Goal: Task Accomplishment & Management: Manage account settings

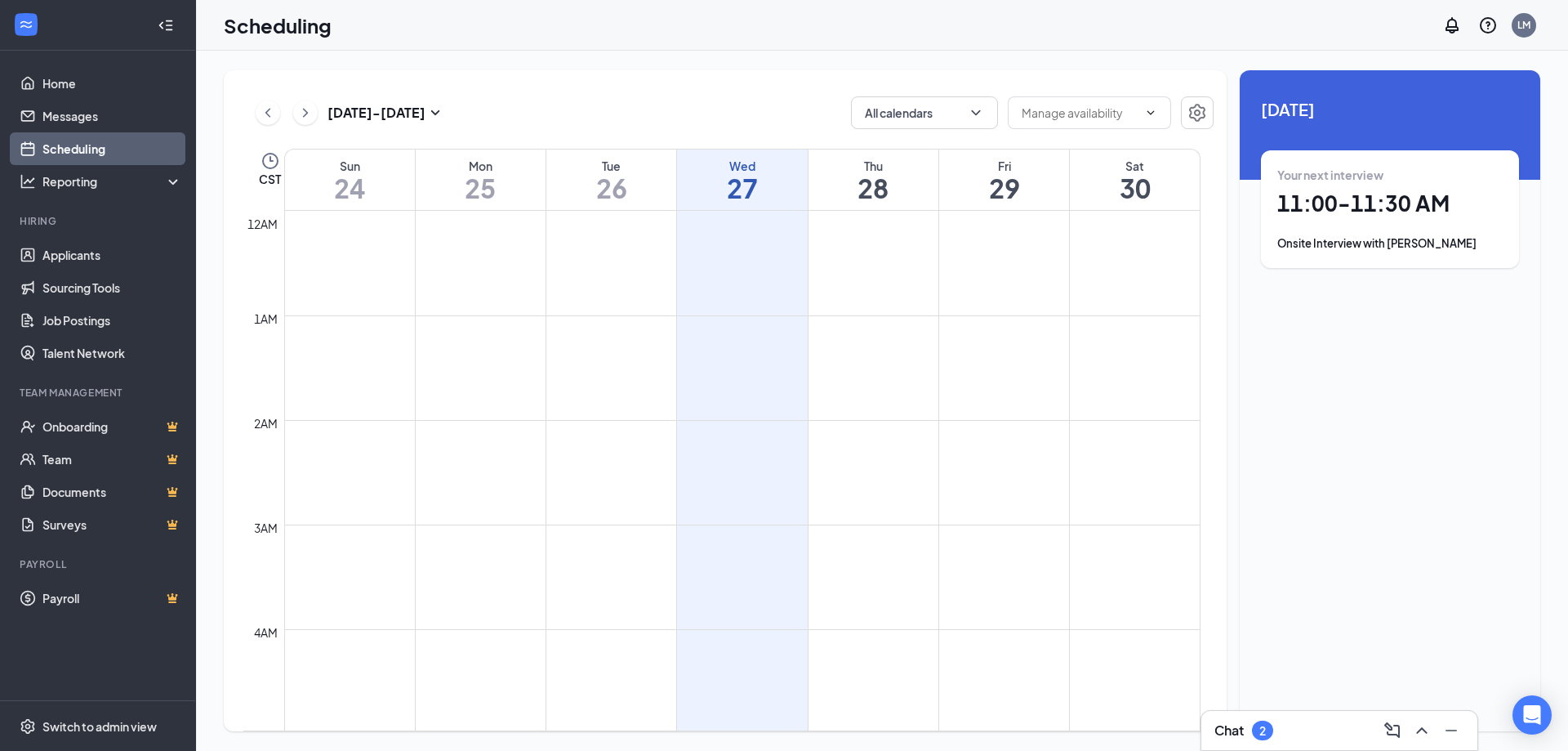
scroll to position [803, 0]
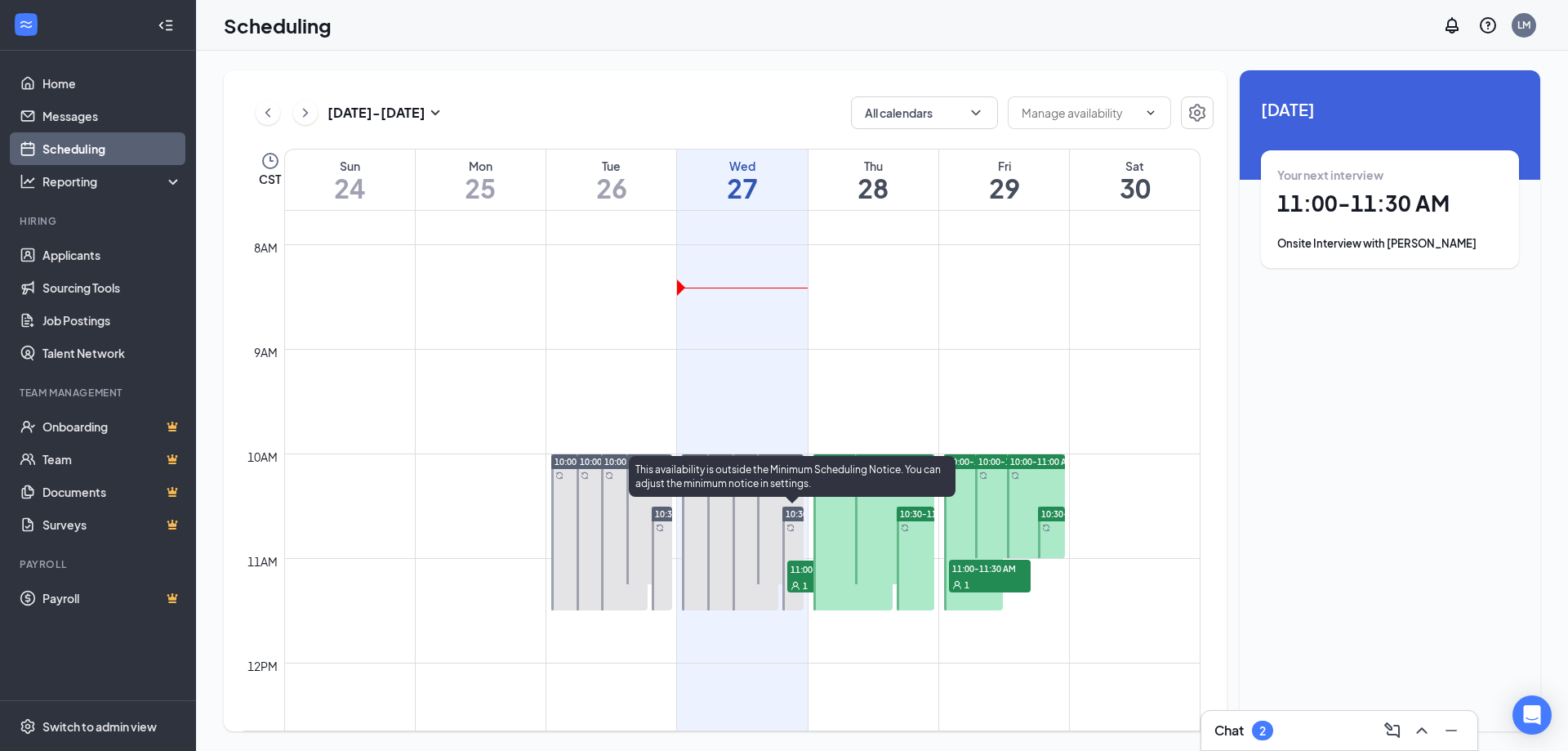
click at [805, 572] on span "11:00-11:30 AM" at bounding box center [828, 568] width 81 height 16
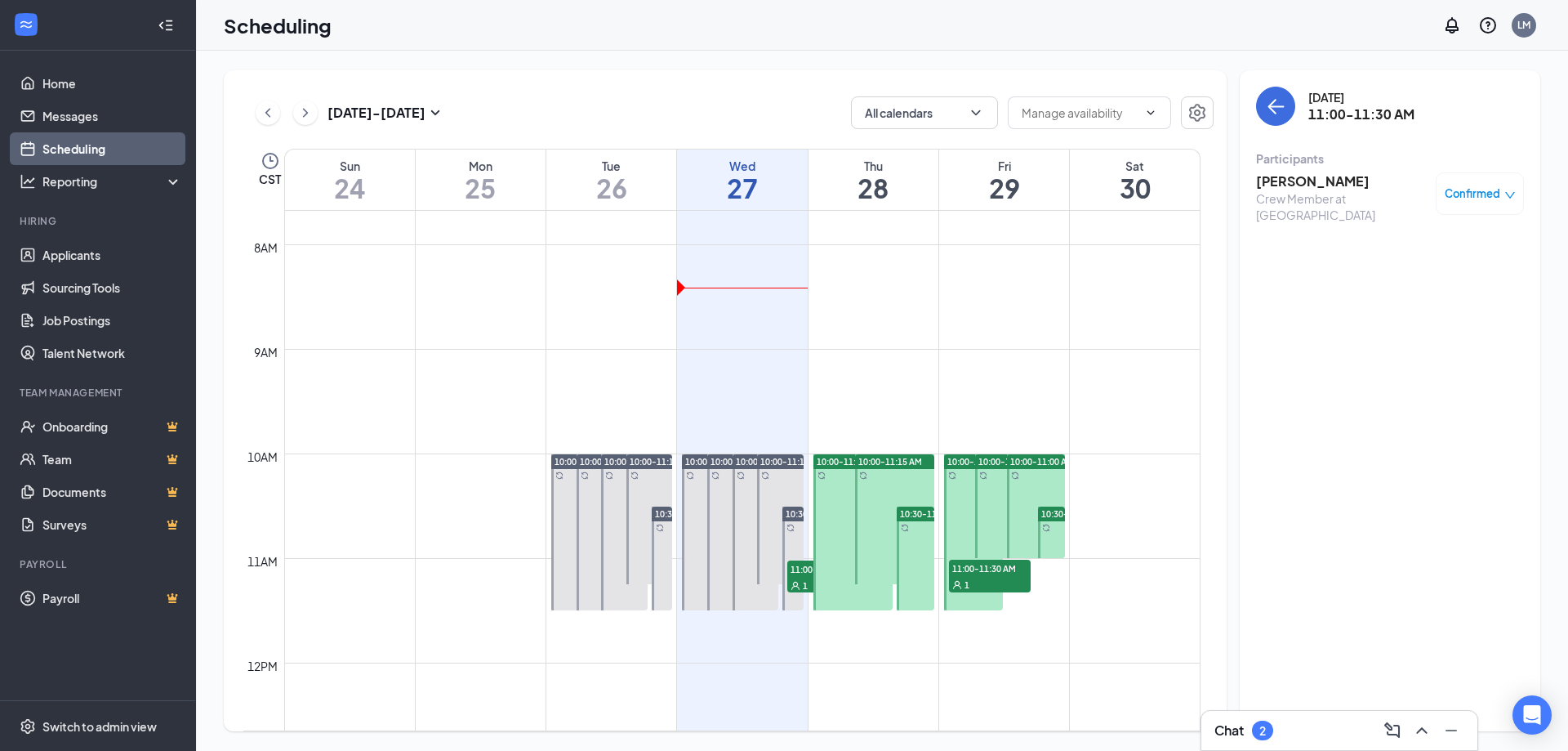
click at [1283, 179] on h3 "[PERSON_NAME]" at bounding box center [1342, 182] width 172 height 18
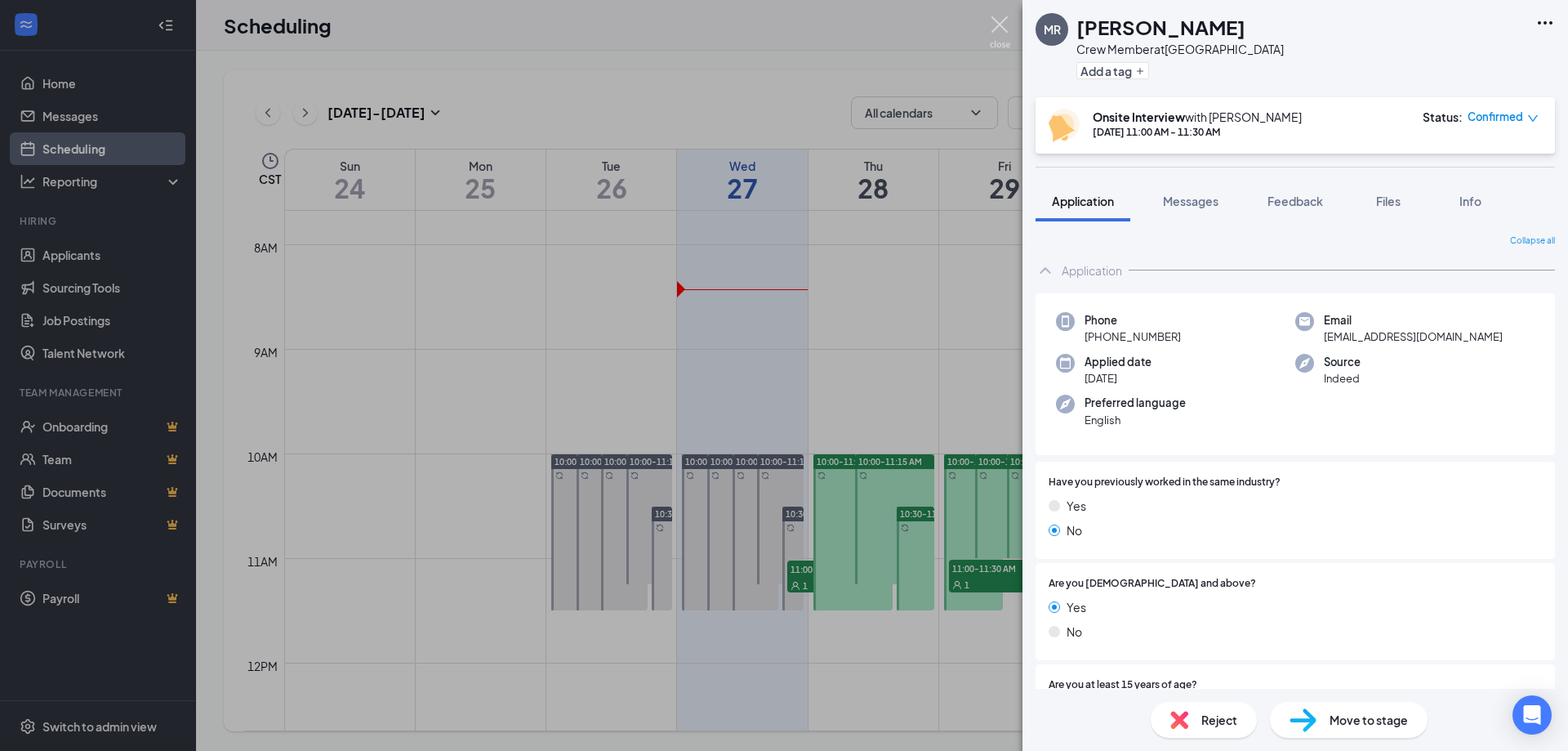
click at [1005, 26] on img at bounding box center [1000, 32] width 21 height 32
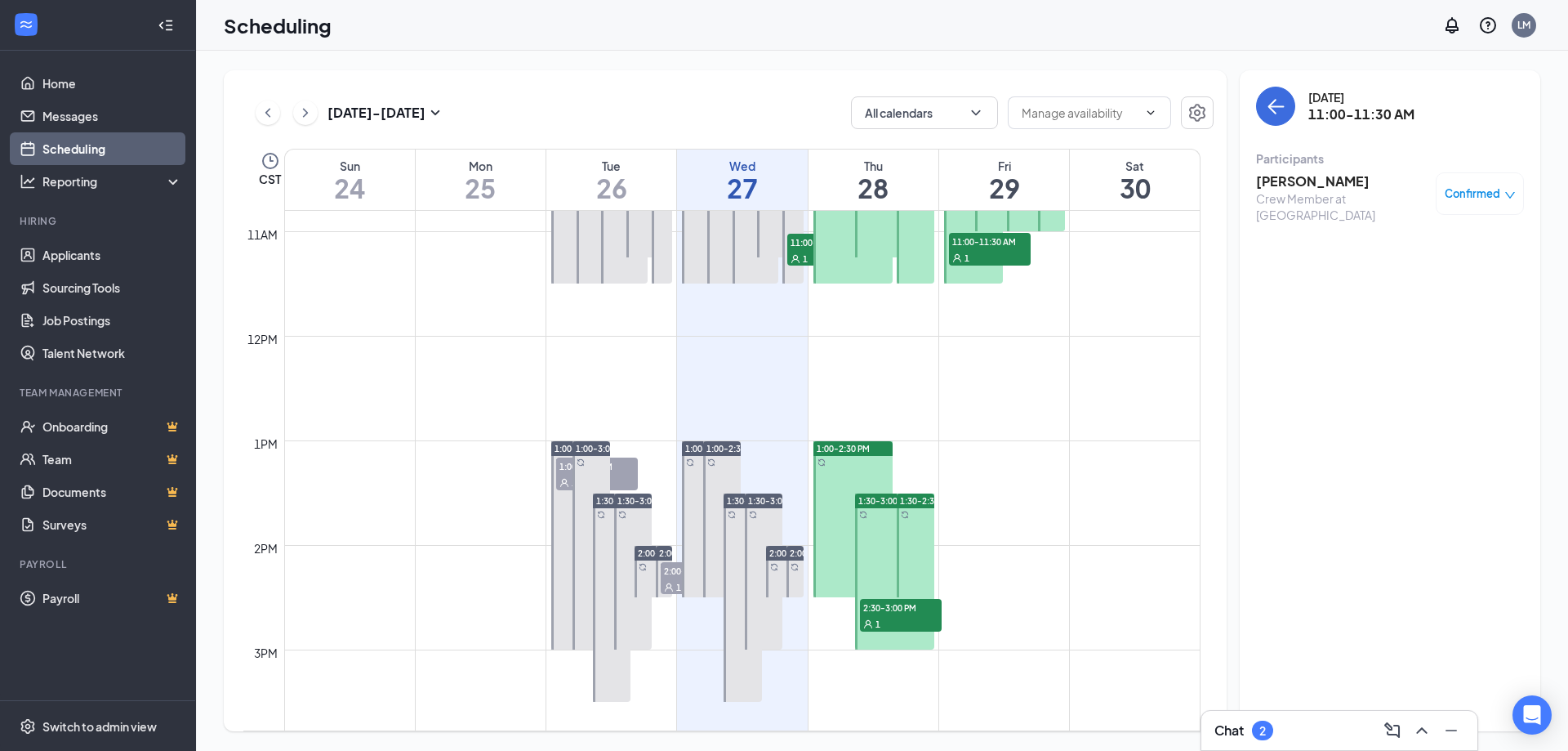
scroll to position [1212, 0]
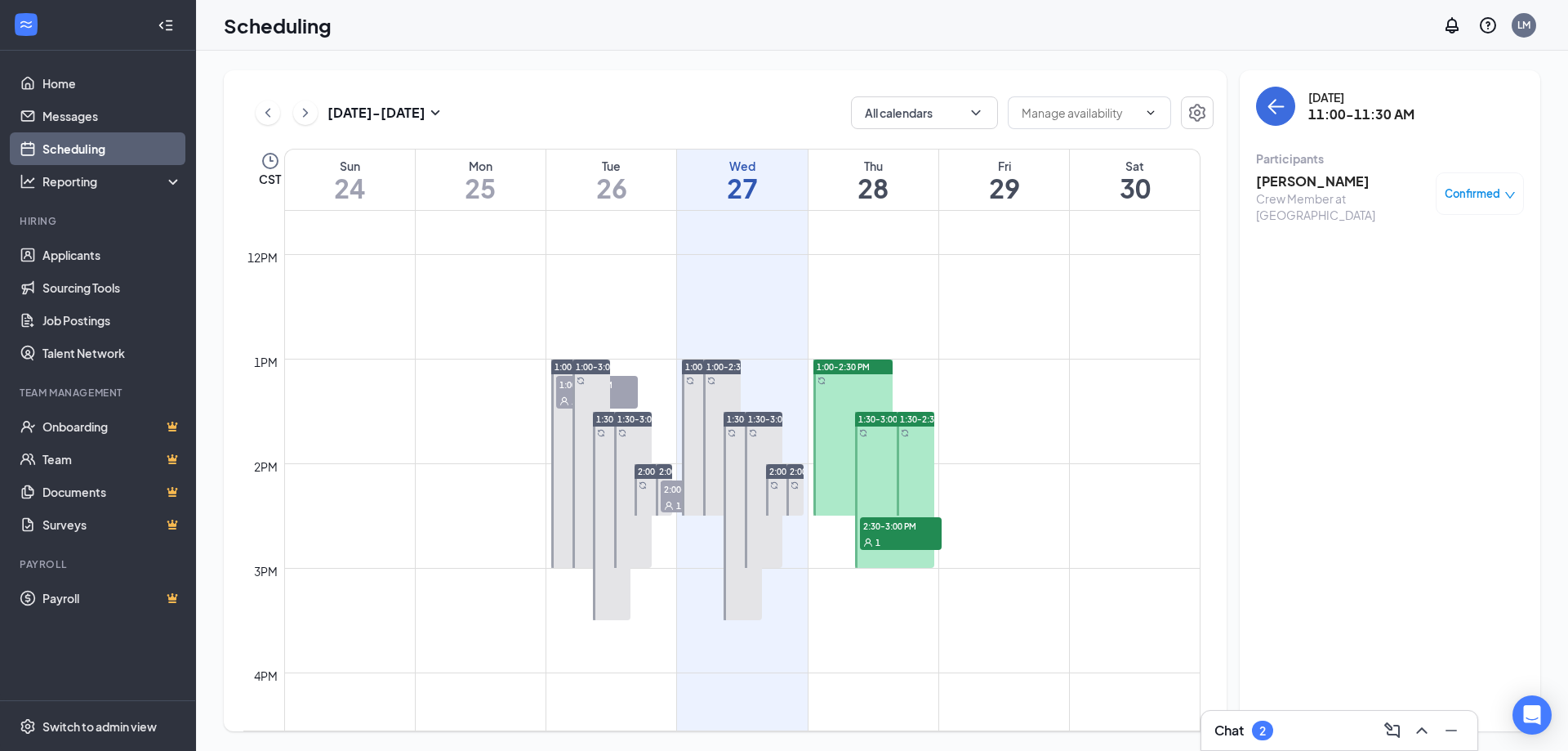
click at [902, 529] on span "2:30-3:00 PM" at bounding box center [901, 526] width 81 height 16
click at [1299, 182] on h3 "[PERSON_NAME]" at bounding box center [1342, 182] width 172 height 18
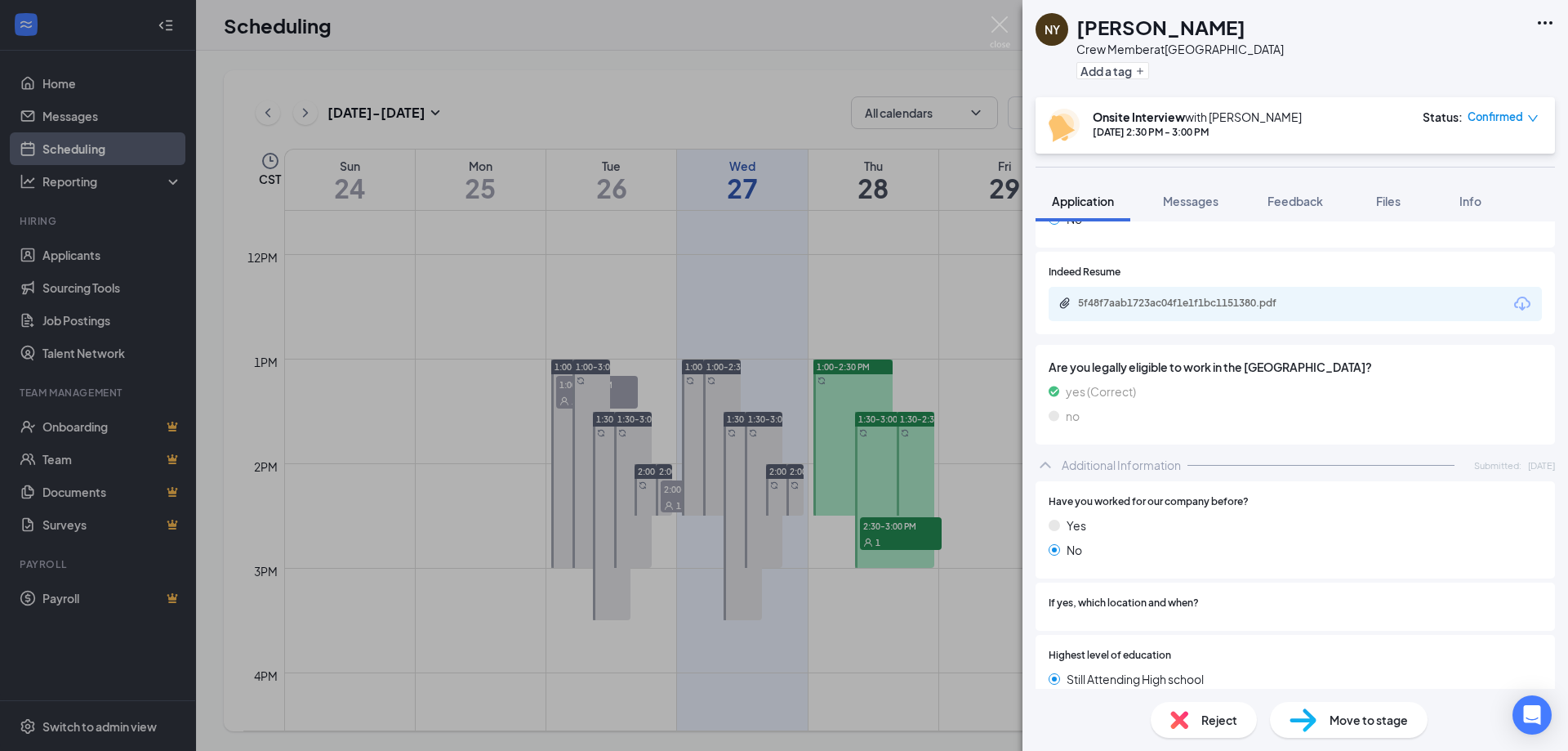
scroll to position [653, 0]
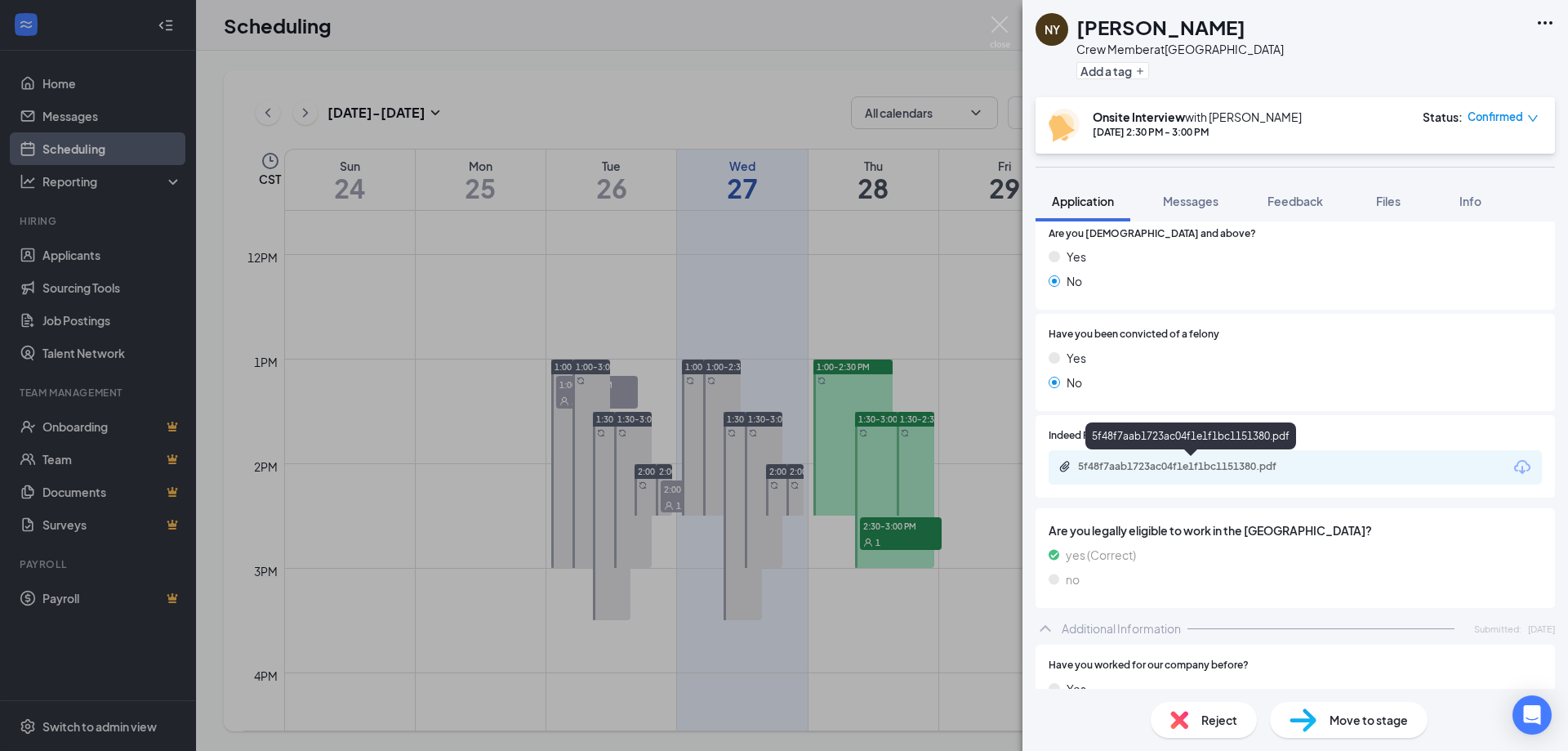
click at [1254, 471] on div "5f48f7aab1723ac04f1e1f1bc1151380.pdf" at bounding box center [1192, 466] width 229 height 13
drag, startPoint x: 1000, startPoint y: 23, endPoint x: 957, endPoint y: 71, distance: 64.4
click at [999, 24] on img at bounding box center [1000, 32] width 21 height 32
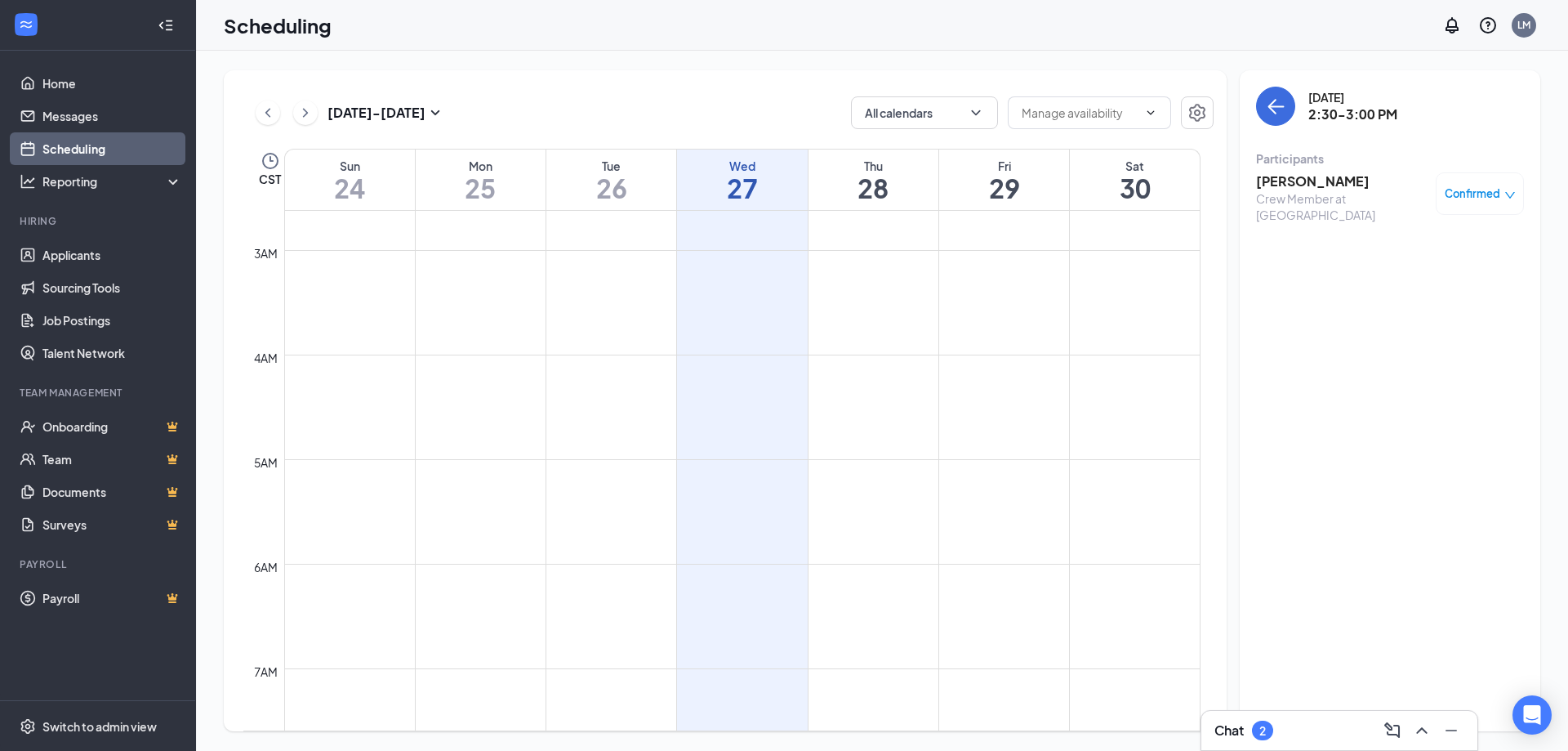
scroll to position [30, 0]
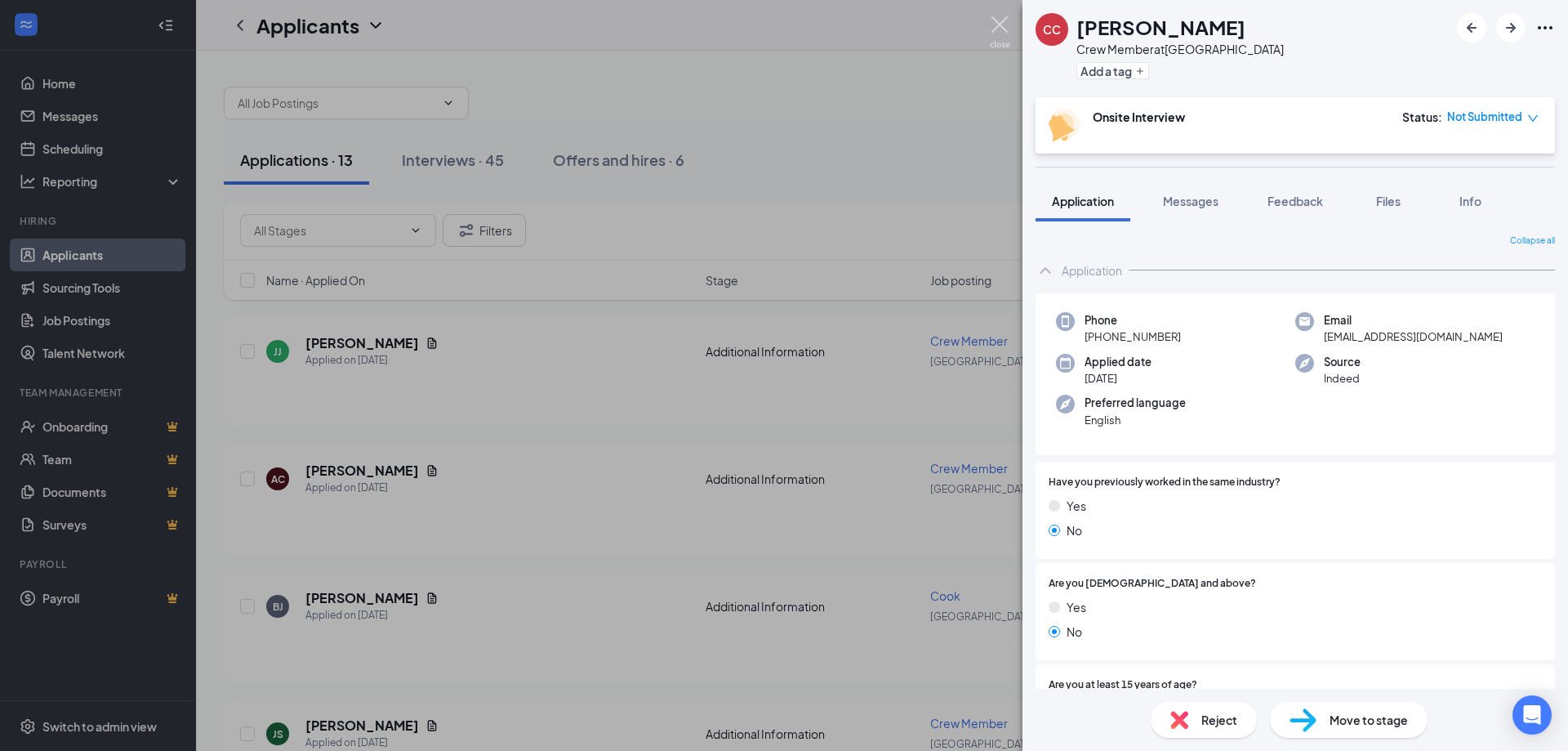
click at [997, 29] on img at bounding box center [1000, 32] width 21 height 32
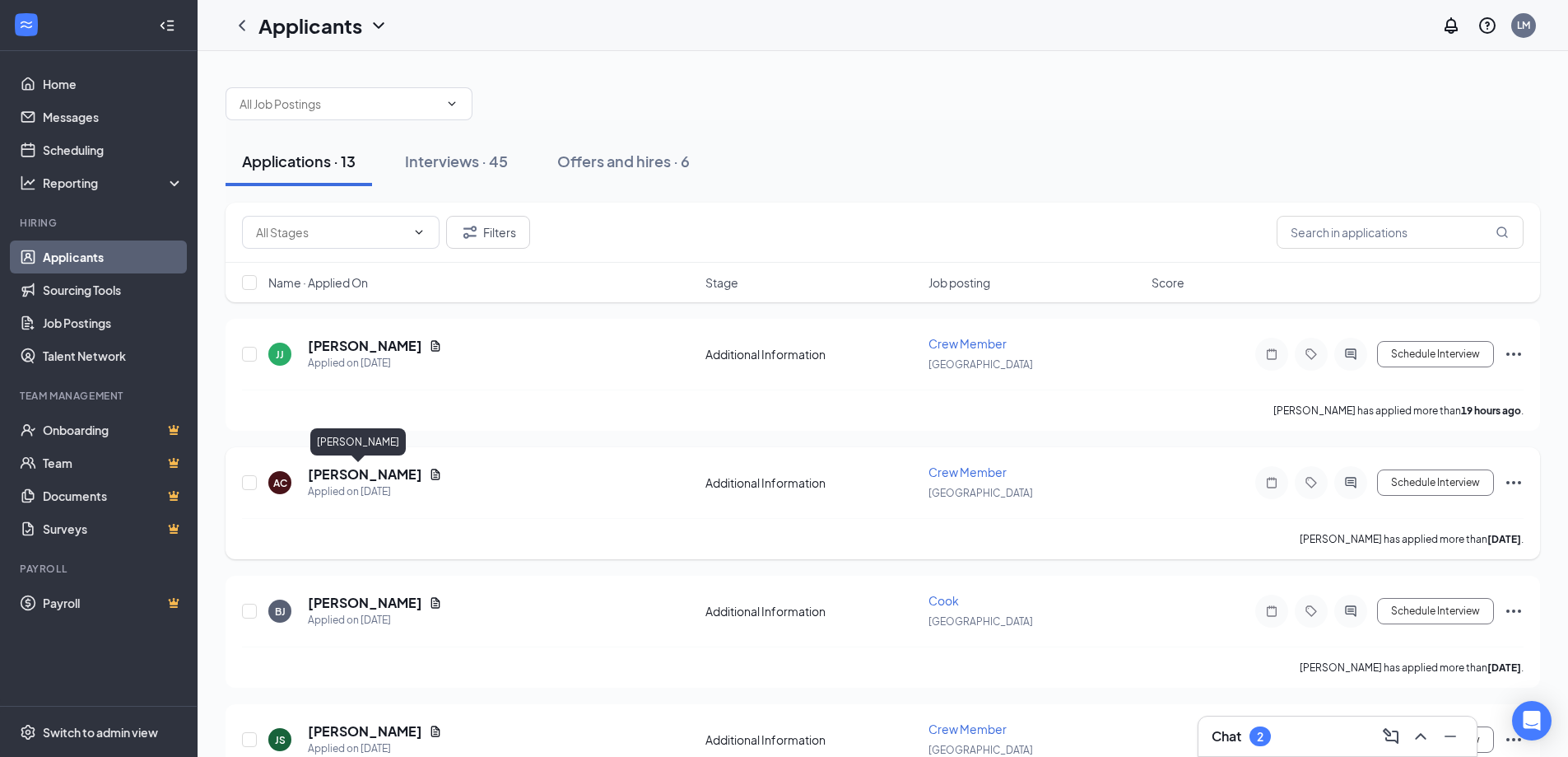
click at [337, 475] on h5 "Ava Cater" at bounding box center [366, 474] width 115 height 18
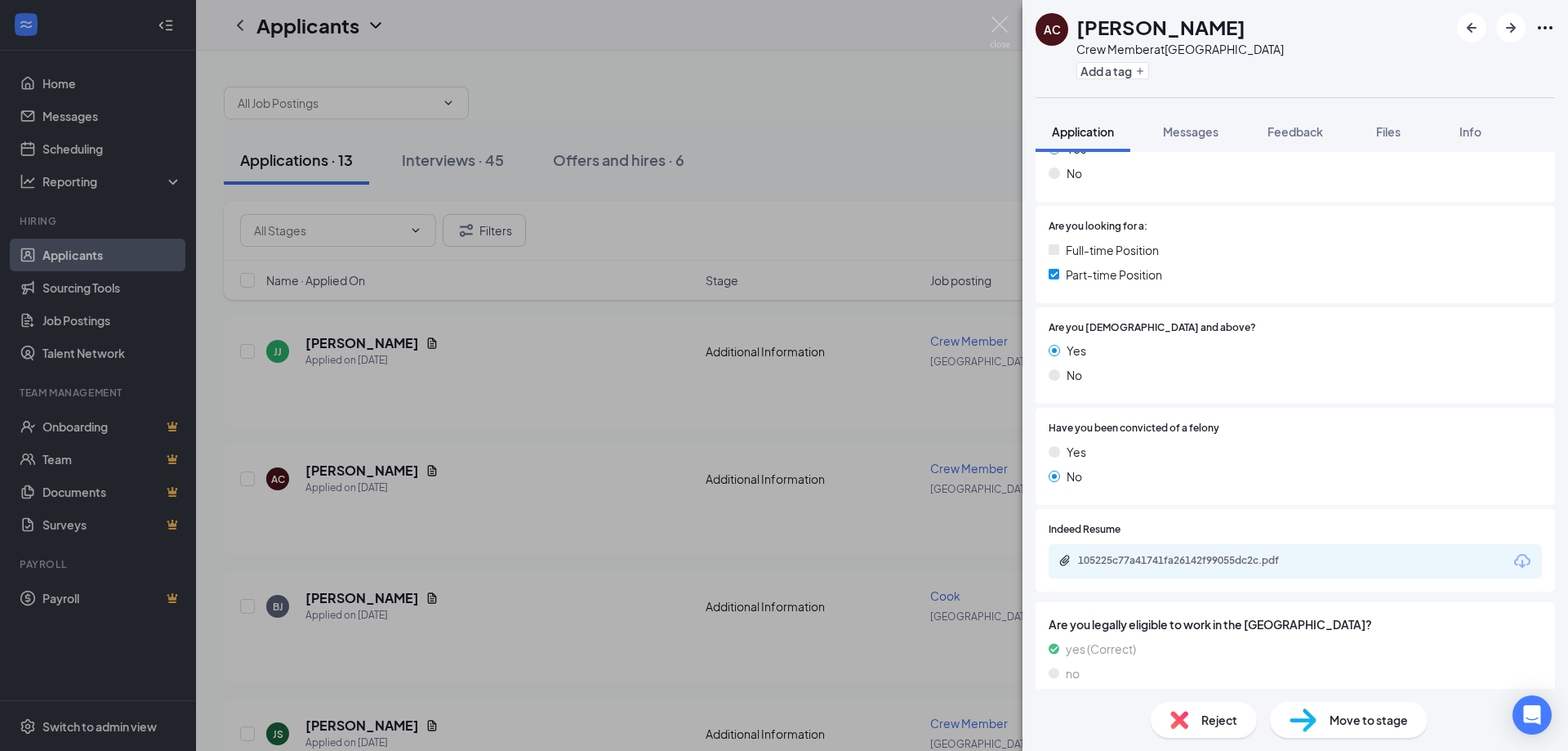
scroll to position [540, 0]
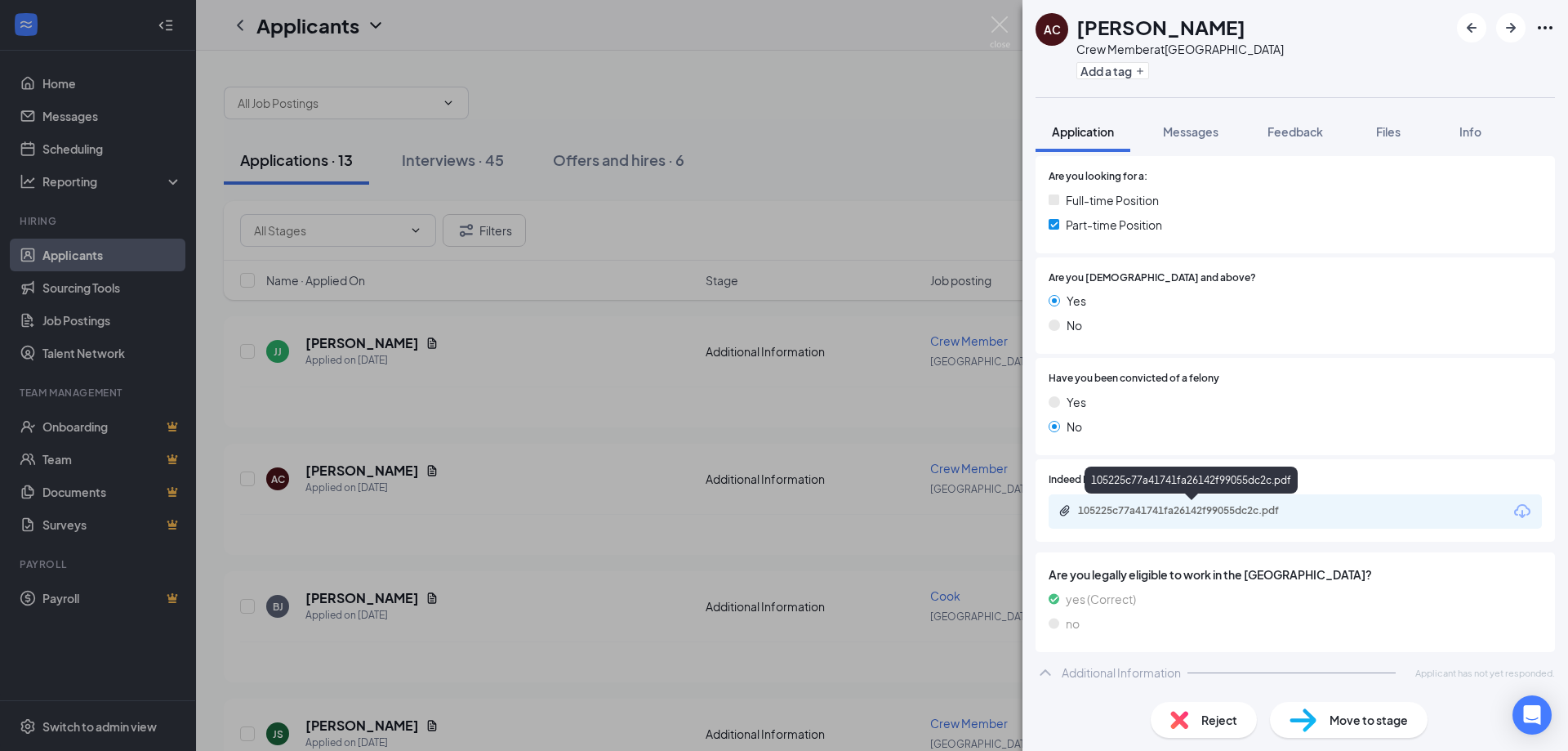
click at [1253, 509] on div "105225c77a41741fa26142f99055dc2c.pdf" at bounding box center [1192, 510] width 229 height 13
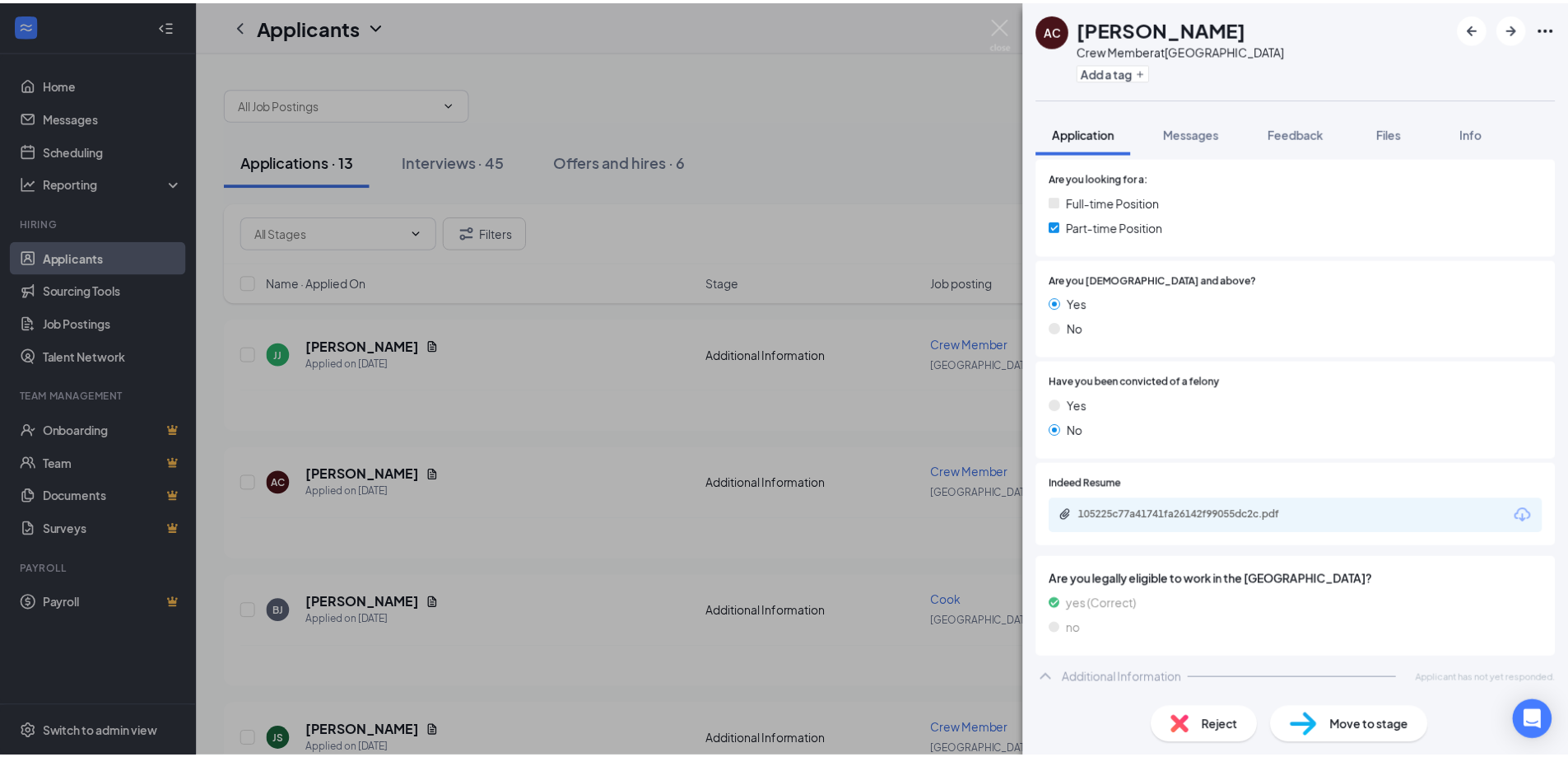
scroll to position [538, 0]
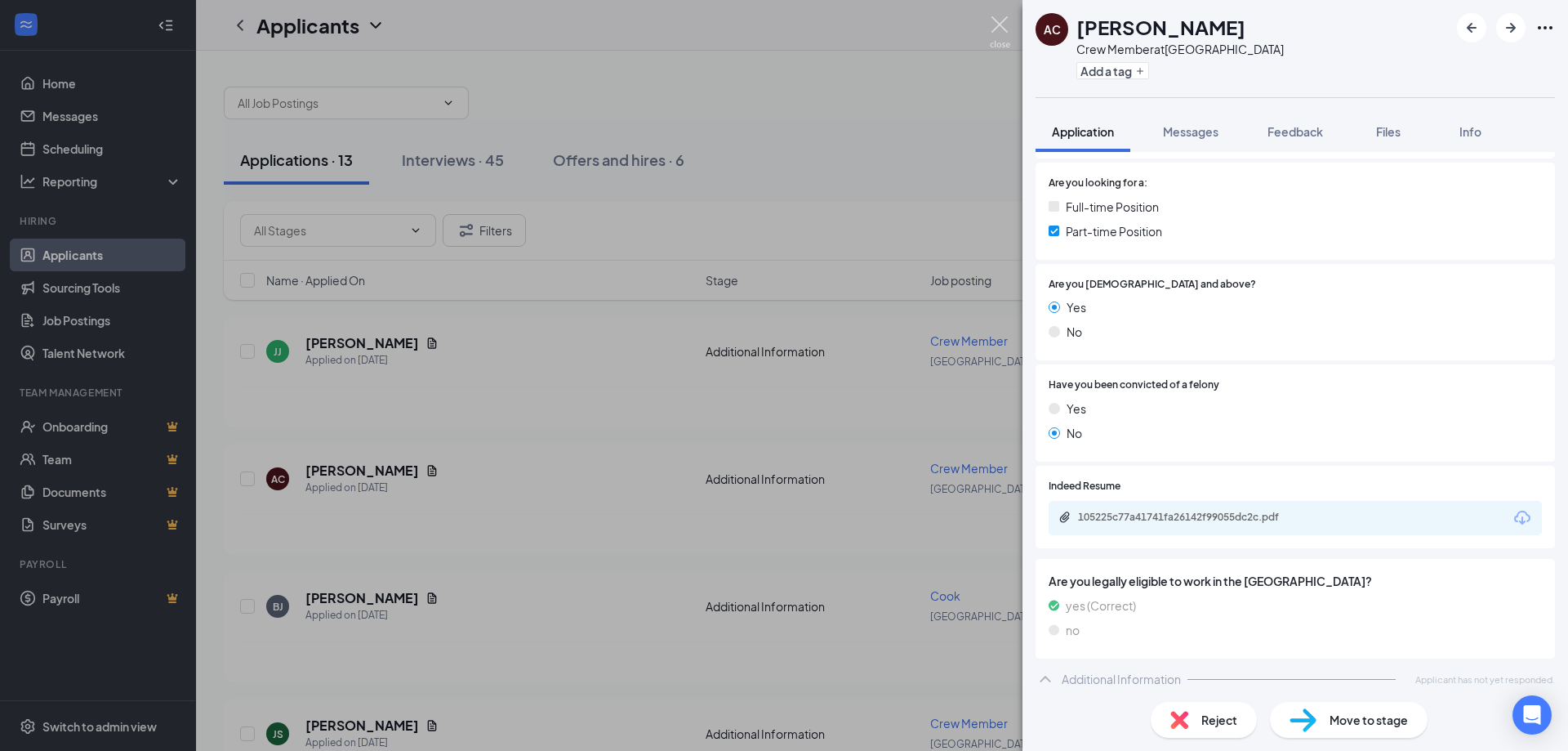
click at [1004, 24] on img at bounding box center [1000, 32] width 21 height 32
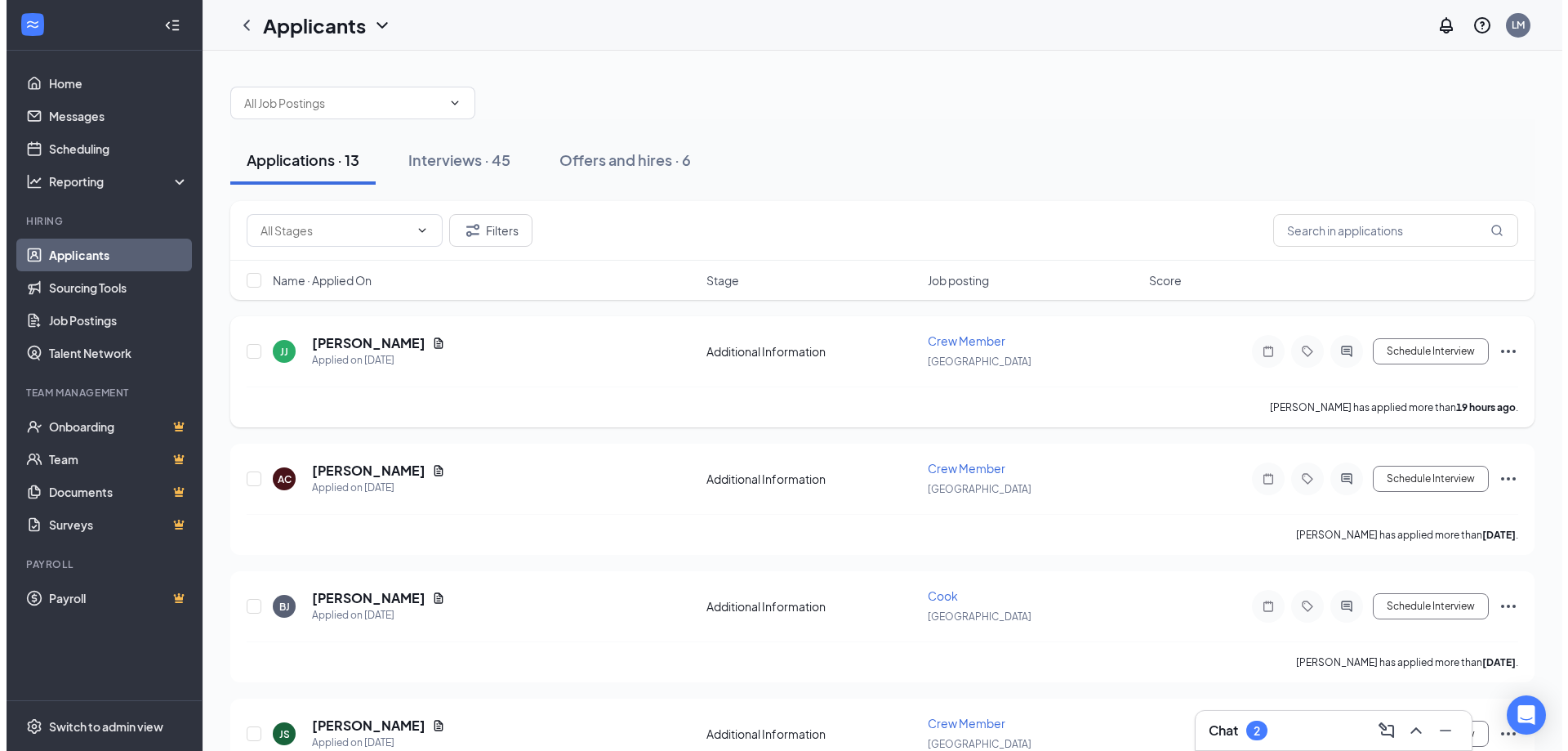
scroll to position [81, 0]
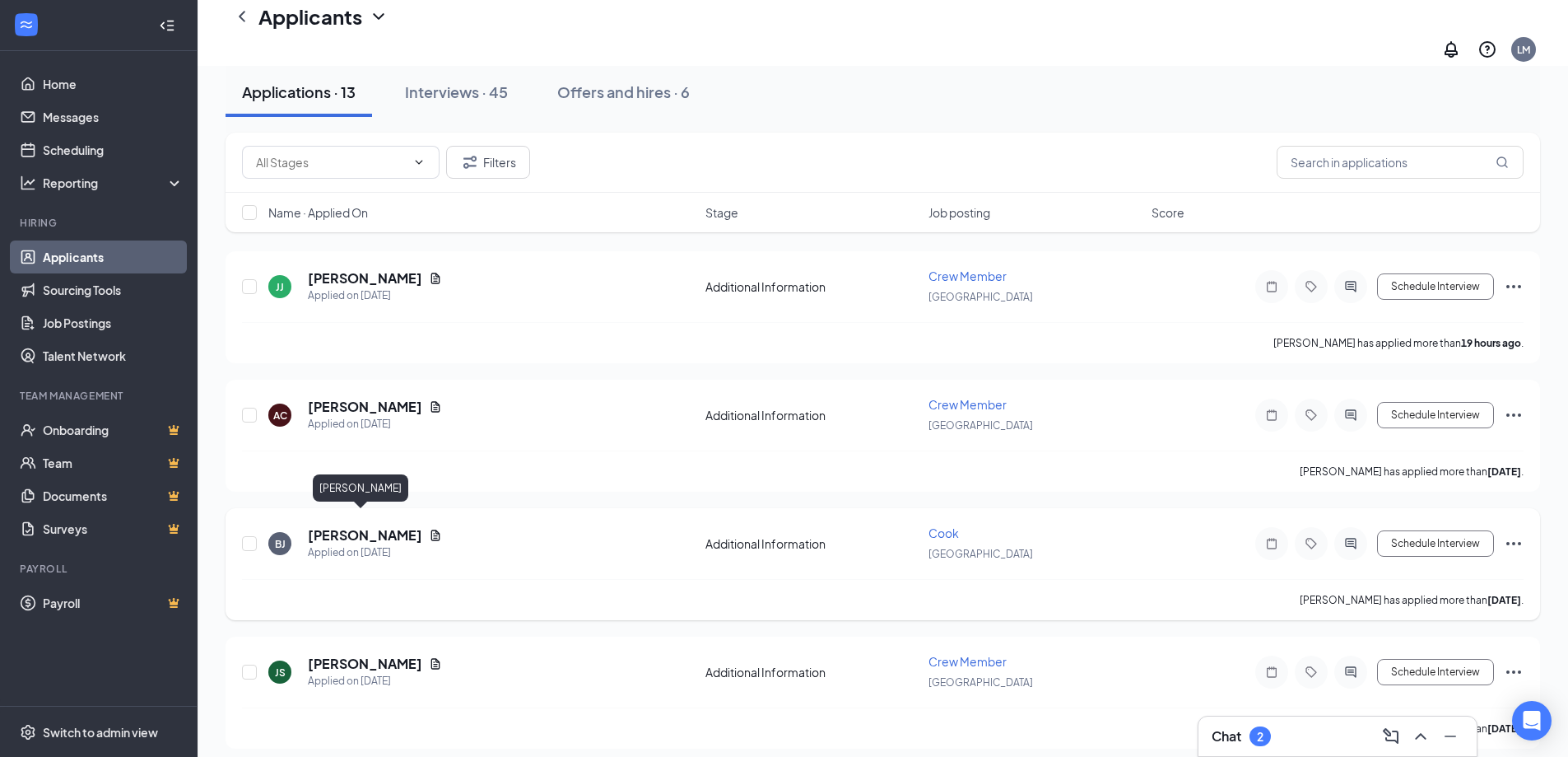
click at [366, 528] on h5 "Bambi Juarez" at bounding box center [366, 535] width 115 height 18
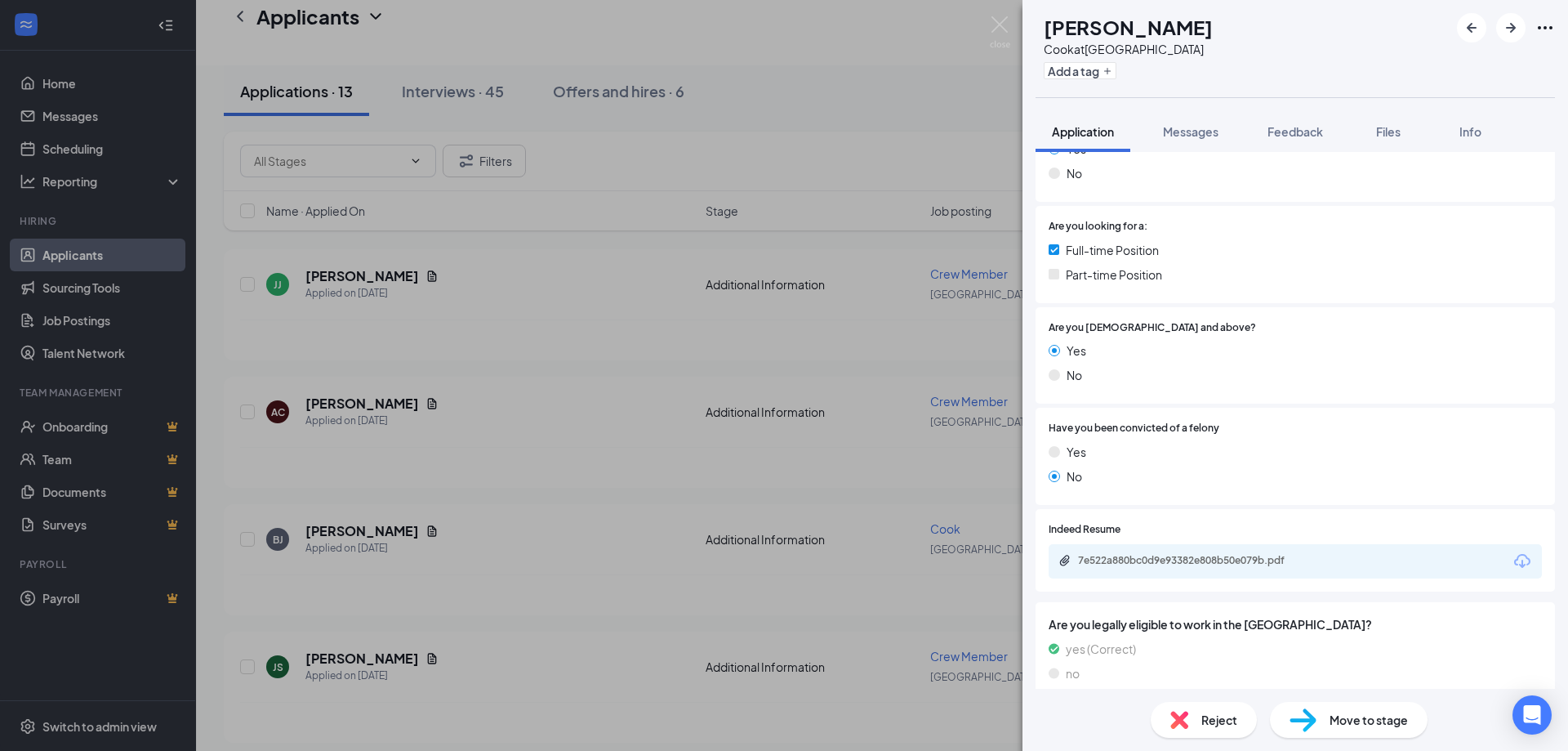
scroll to position [540, 0]
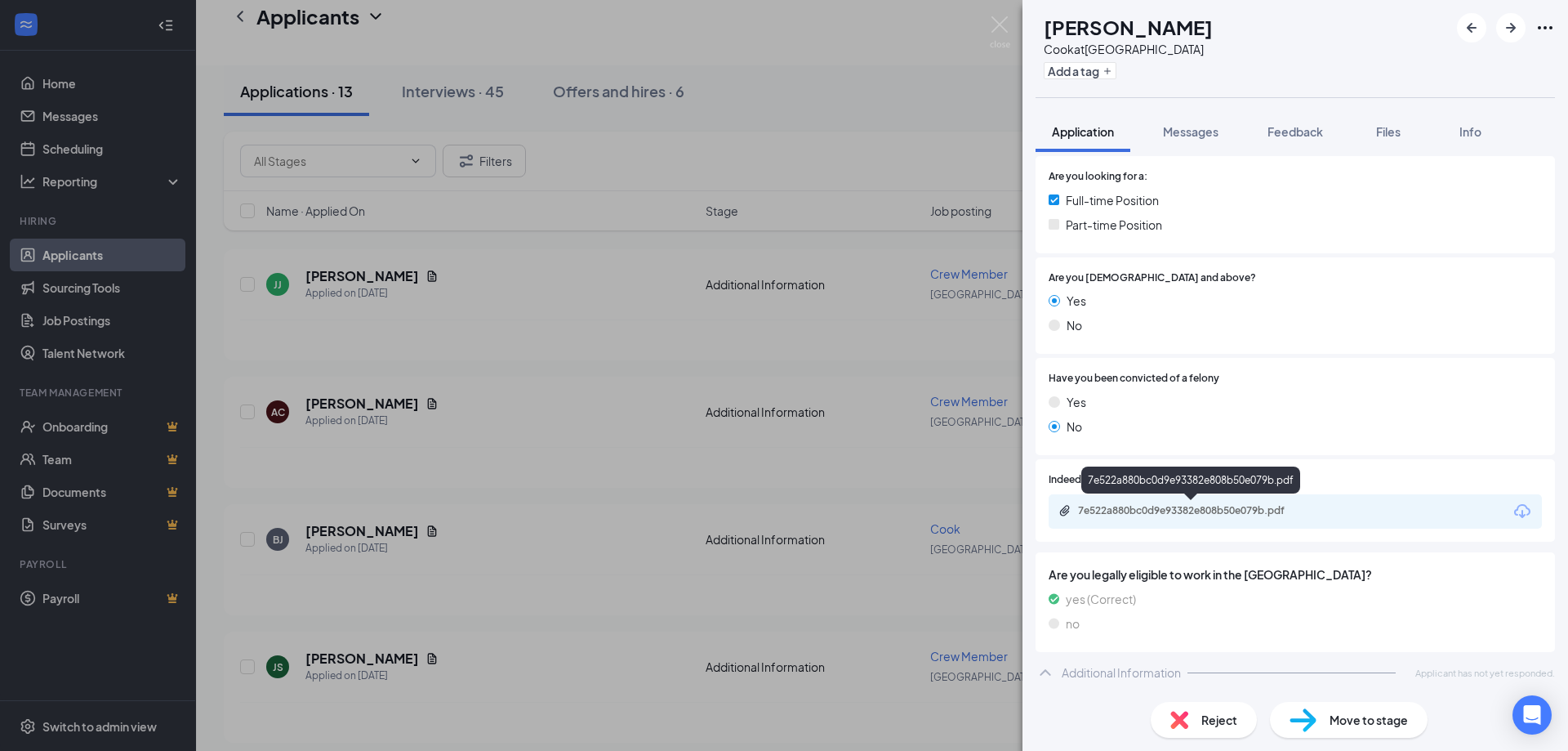
click at [1252, 511] on div "7e522a880bc0d9e93382e808b50e079b.pdf" at bounding box center [1192, 510] width 229 height 13
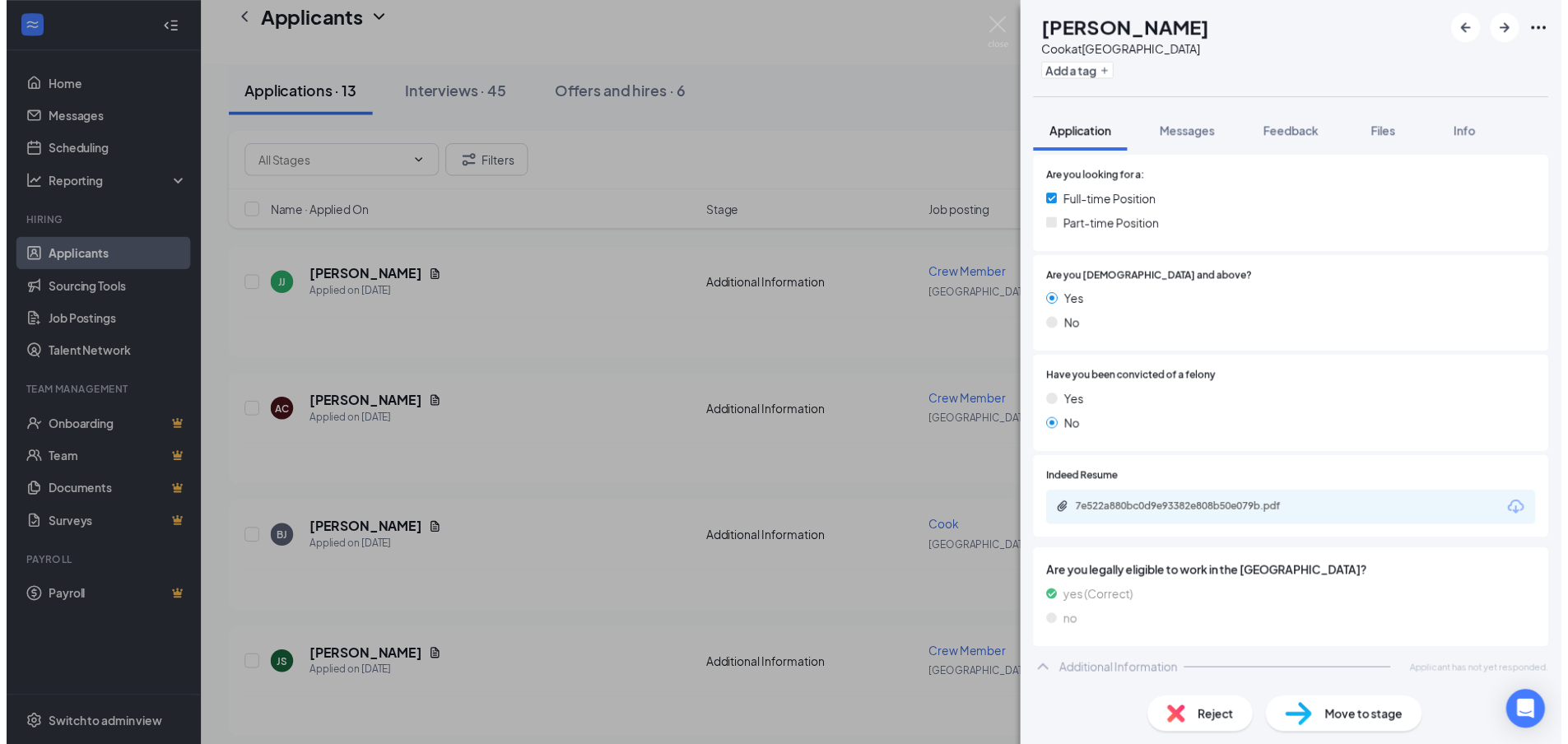
scroll to position [538, 0]
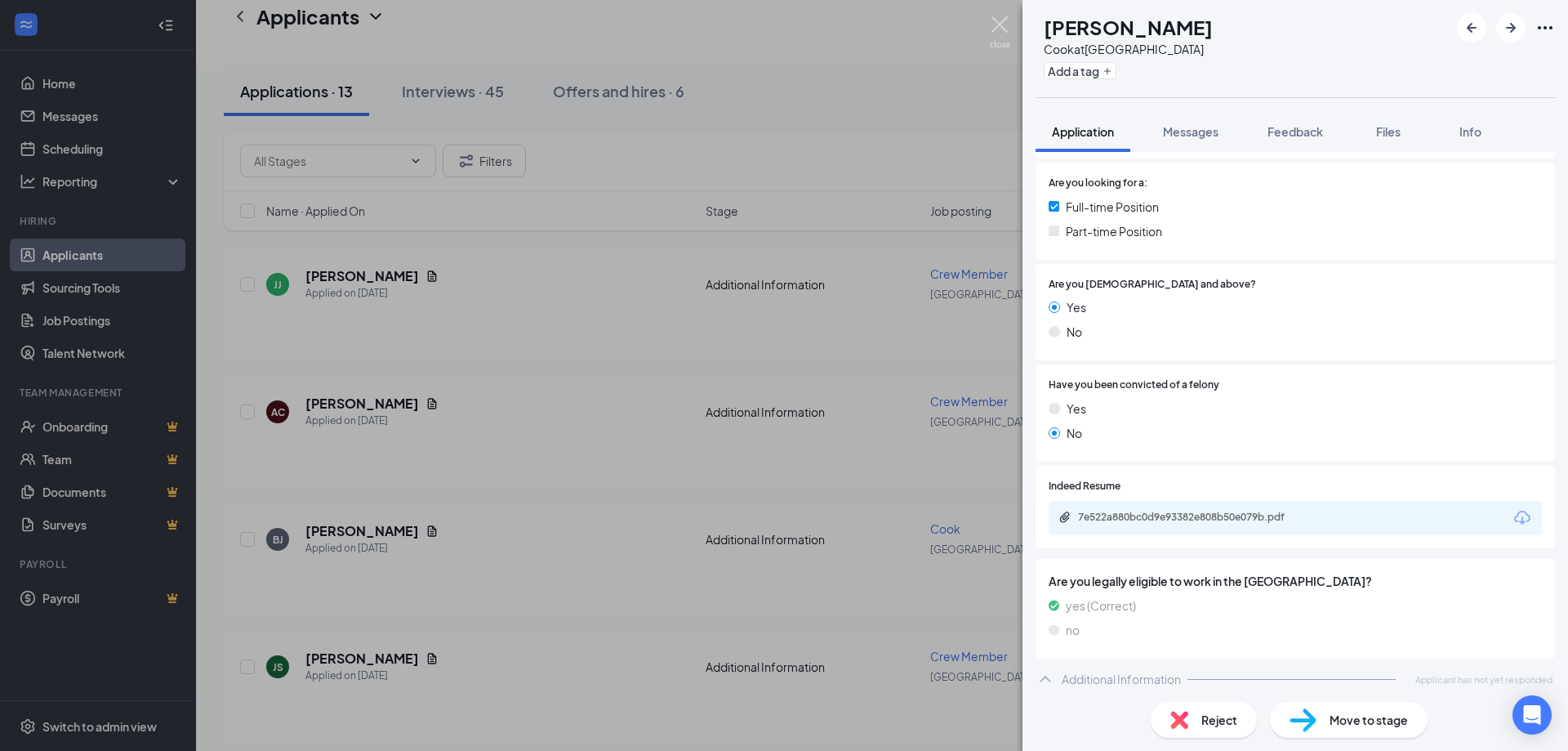
click at [1005, 18] on img at bounding box center [1000, 32] width 21 height 32
